Goal: Find specific page/section: Find specific page/section

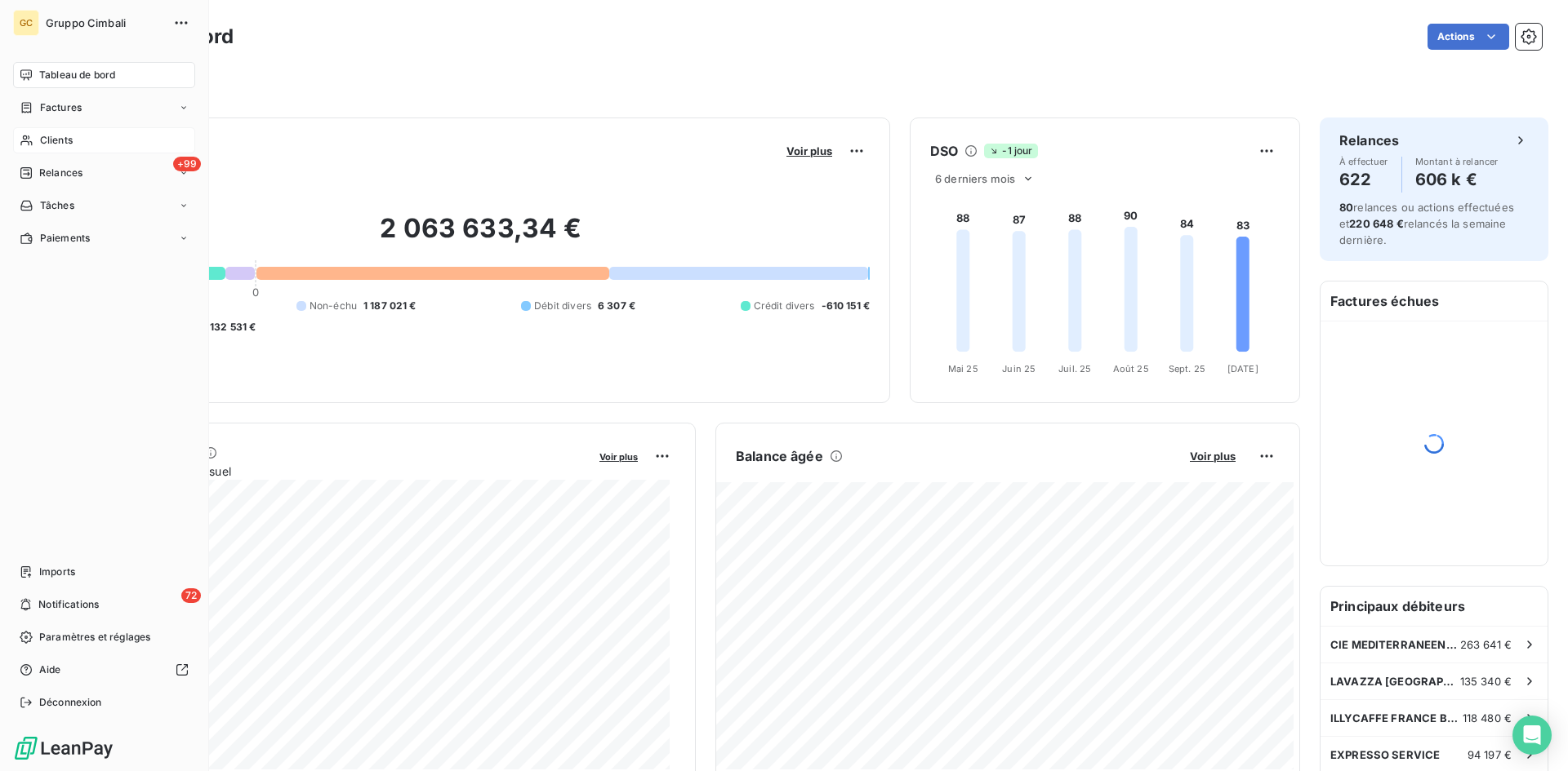
click at [45, 145] on span "Clients" at bounding box center [57, 140] width 33 height 15
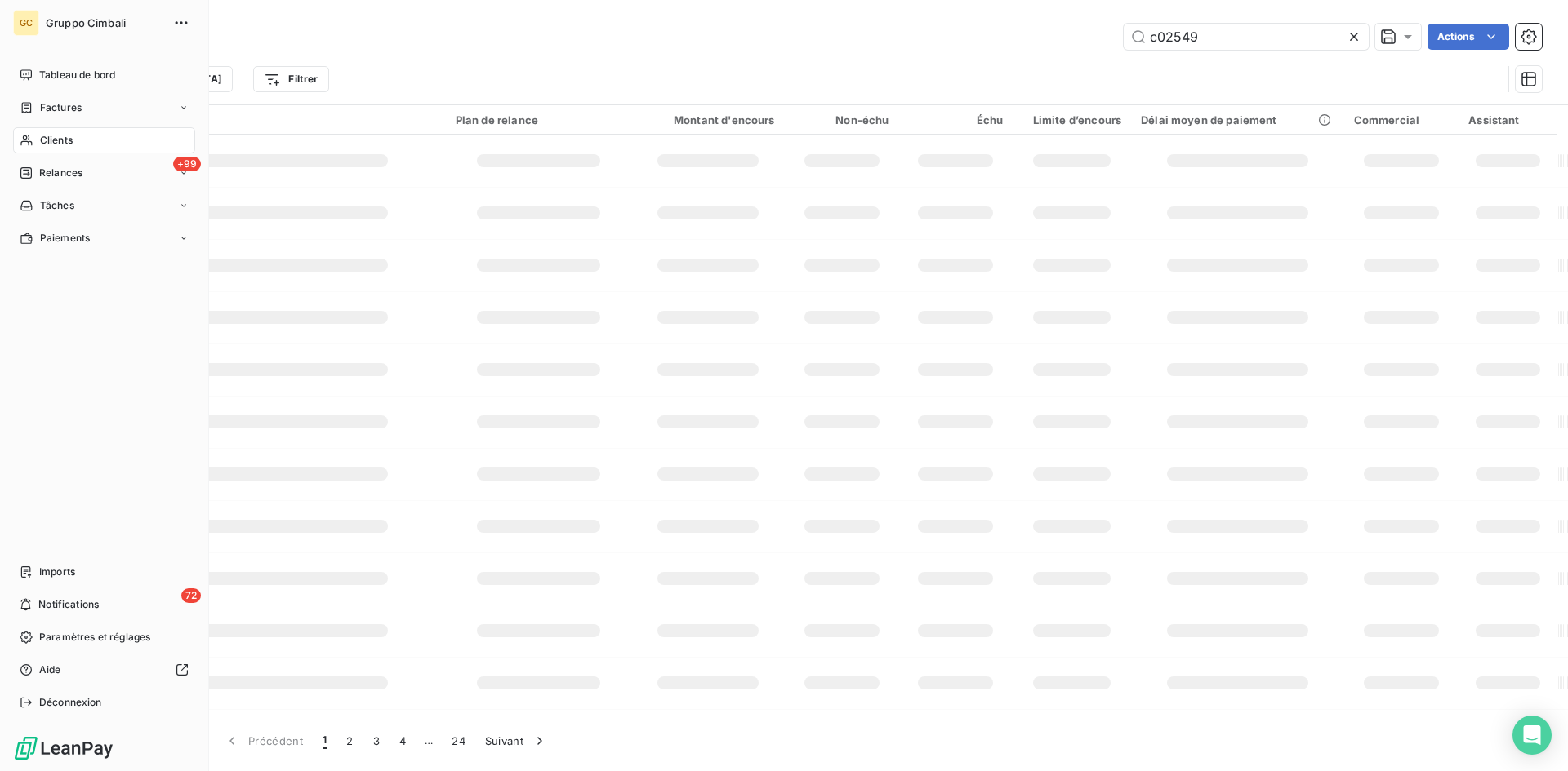
type input "c02549"
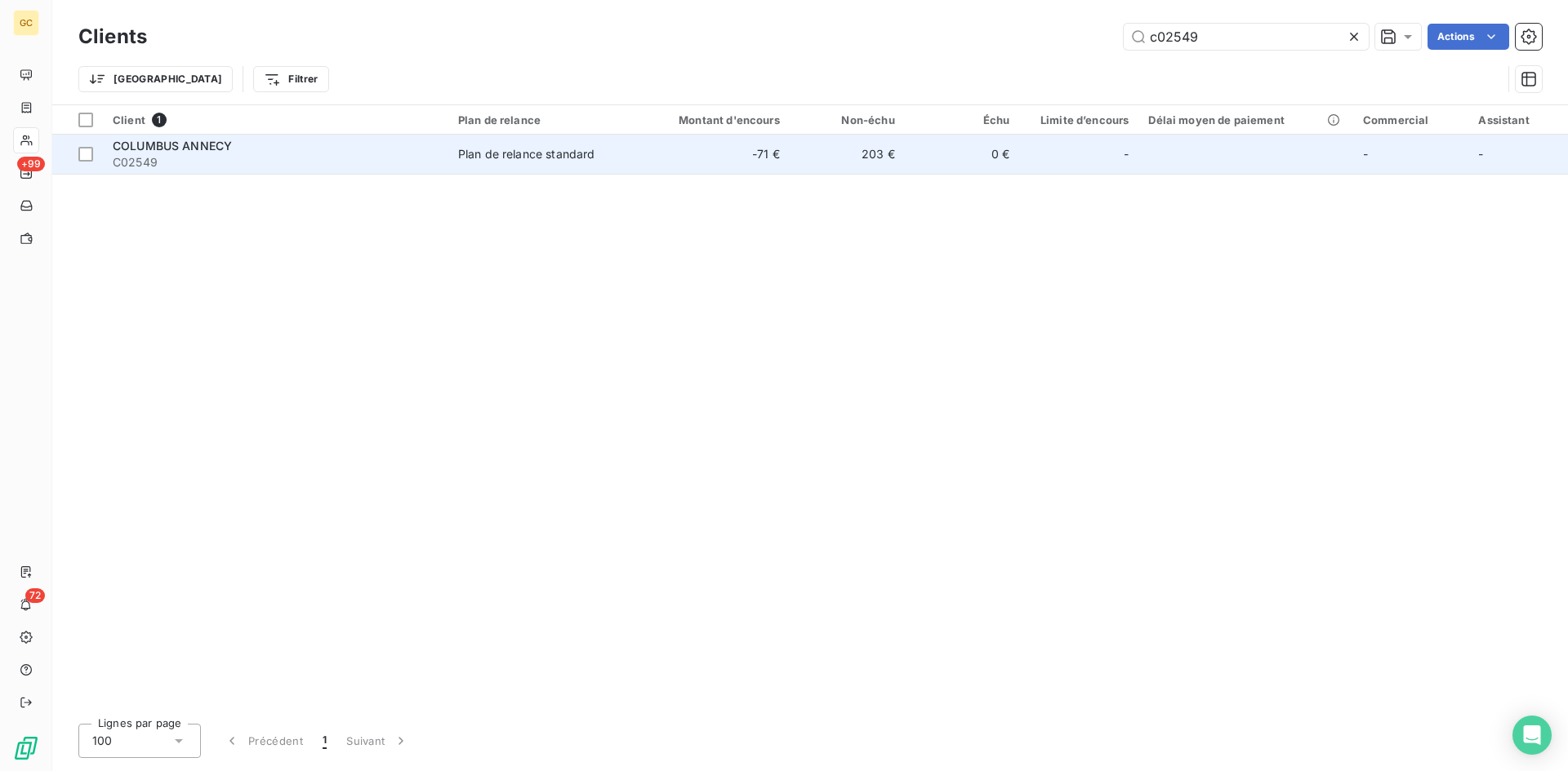
click at [131, 143] on span "COLUMBUS ANNECY" at bounding box center [171, 146] width 119 height 14
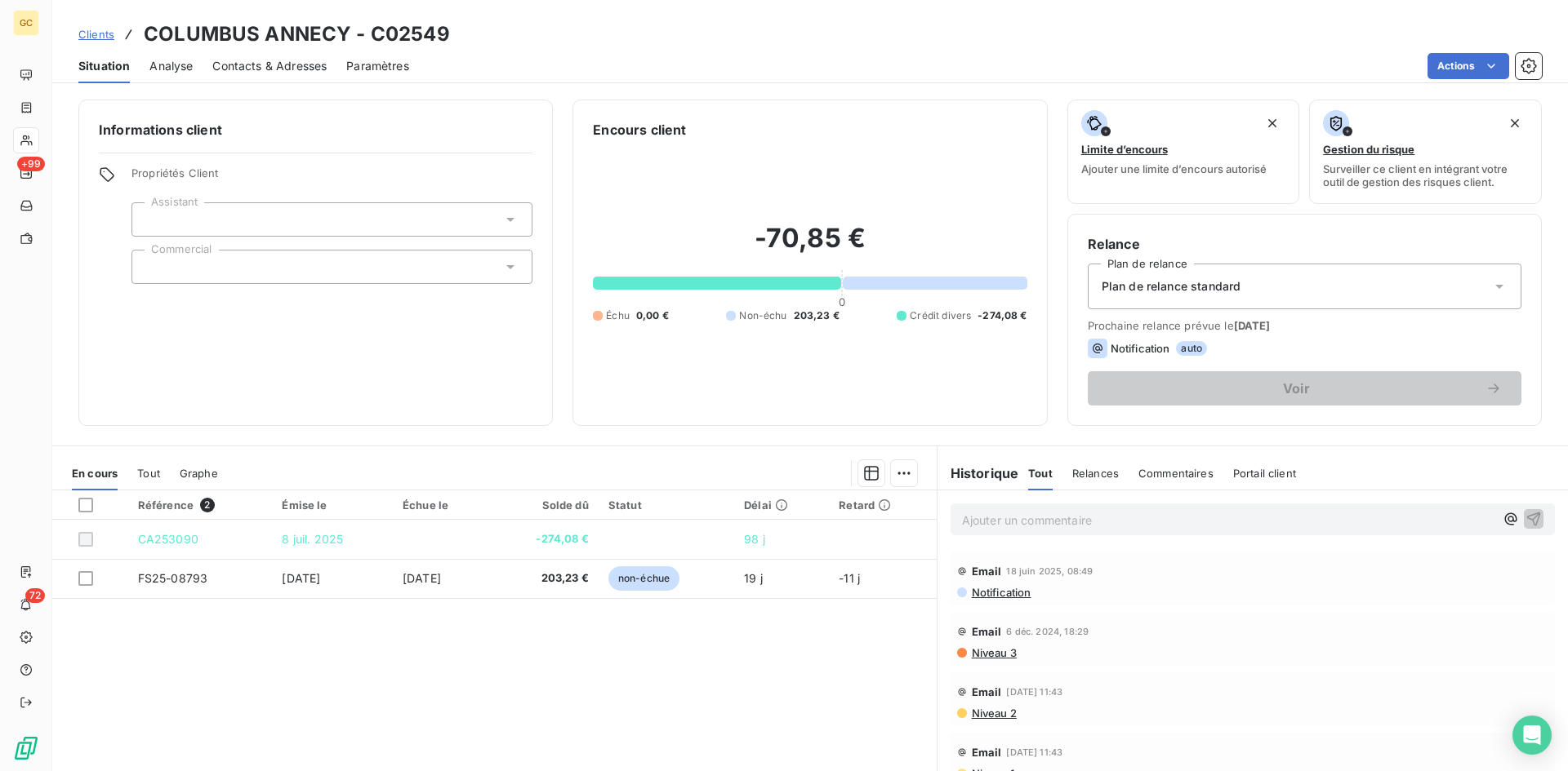
click at [247, 66] on span "Contacts & Adresses" at bounding box center [269, 66] width 114 height 16
